Goal: Connect with others: Connect with other users

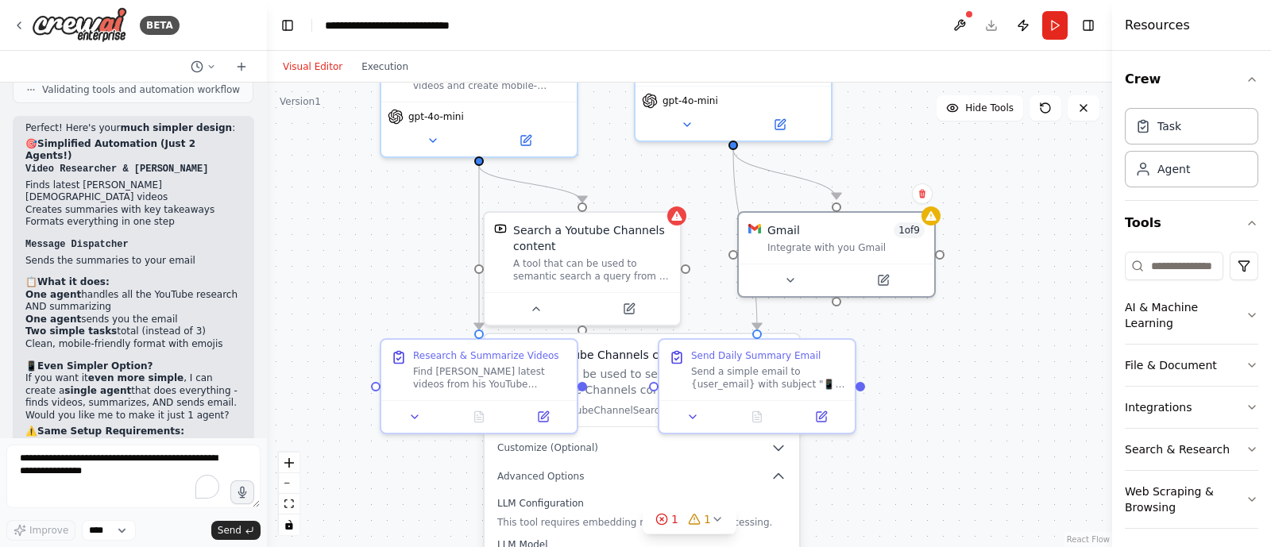
click at [826, 252] on div "Gmail 1 of 9 Integrate with you Gmail" at bounding box center [836, 238] width 195 height 51
click at [892, 284] on button at bounding box center [891, 280] width 90 height 19
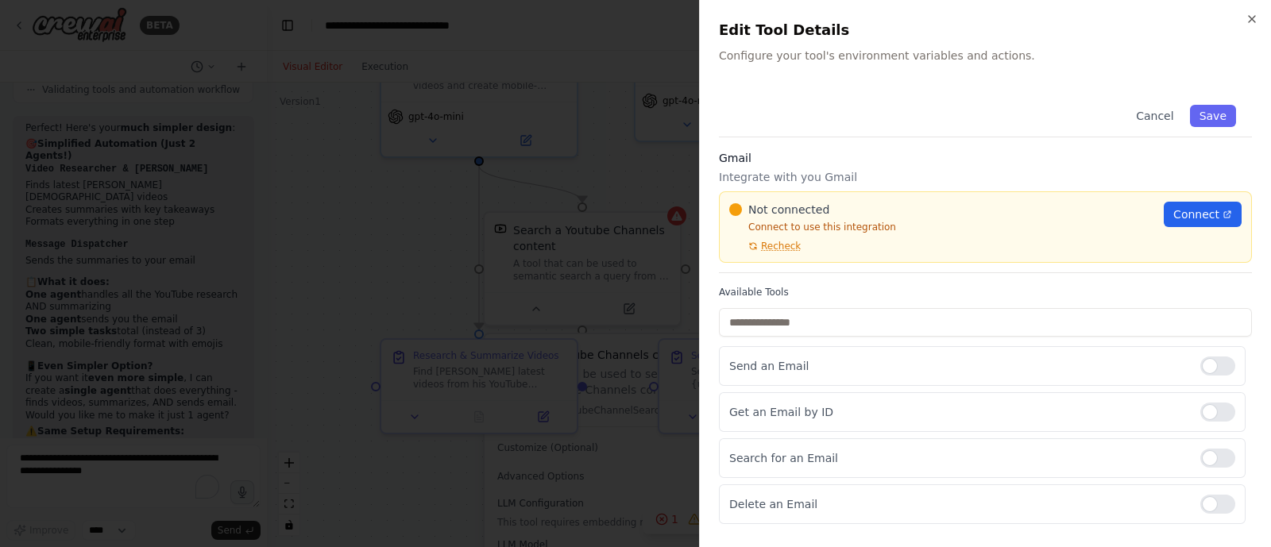
click at [1178, 209] on span "Connect" at bounding box center [1196, 214] width 46 height 16
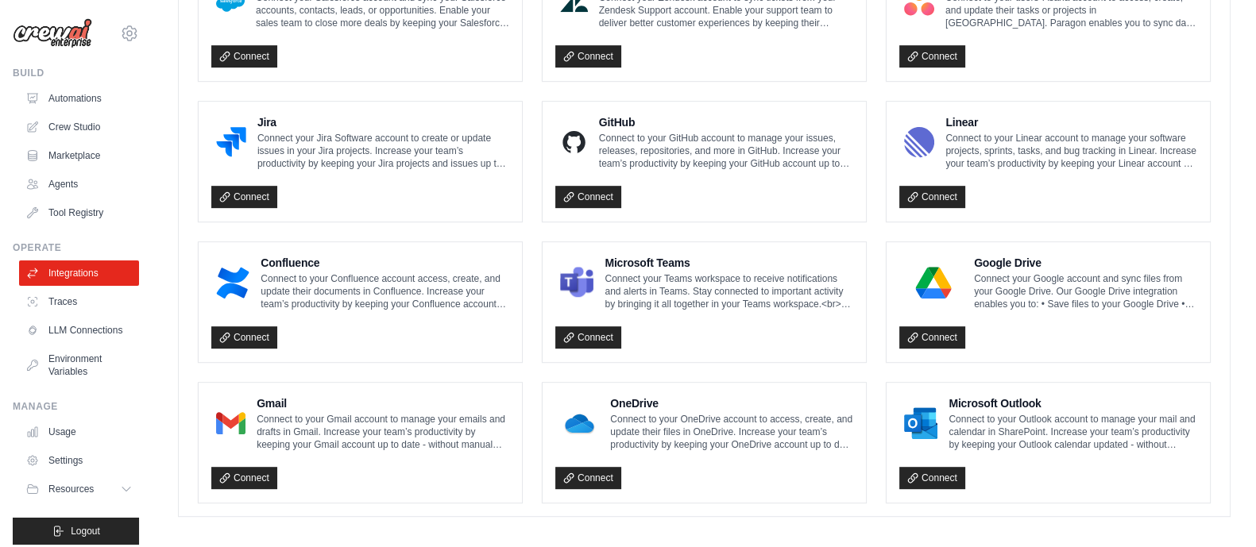
click at [921, 467] on link "Connect" at bounding box center [932, 478] width 66 height 22
click at [928, 481] on div "Microsoft Outlook Connect to your Outlook account to manage your mail and calen…" at bounding box center [1047, 443] width 323 height 120
